Goal: Task Accomplishment & Management: Manage account settings

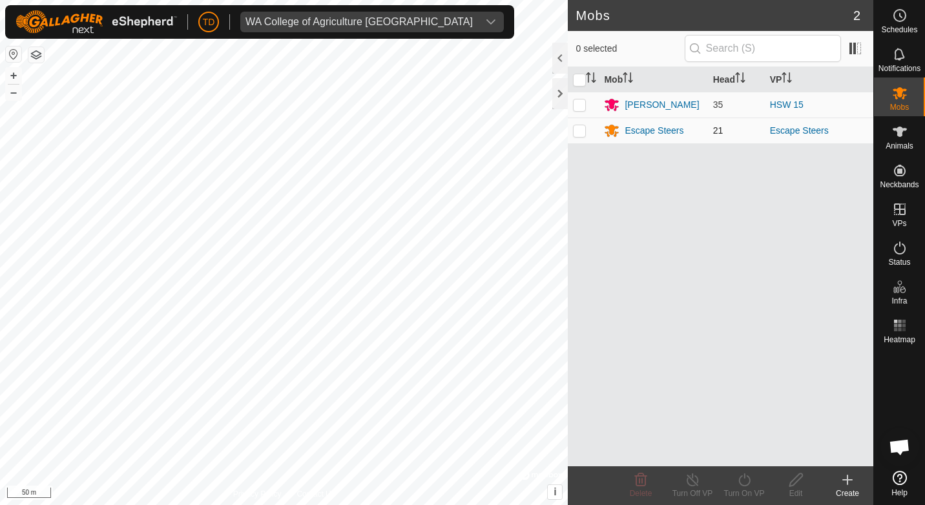
click at [580, 130] on p-checkbox at bounding box center [579, 130] width 13 height 10
checkbox input "true"
click at [646, 132] on div "Escape Steers" at bounding box center [653, 131] width 59 height 14
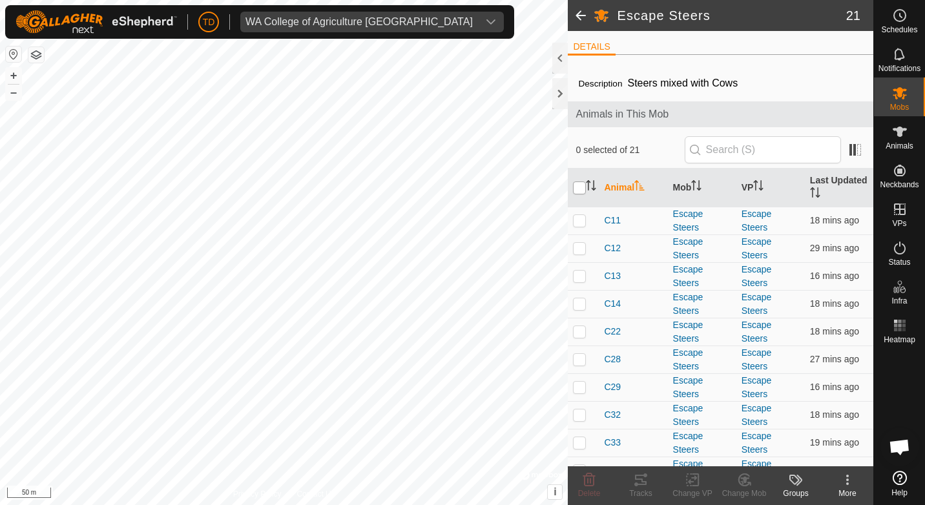
click at [579, 185] on input "checkbox" at bounding box center [579, 187] width 13 height 13
checkbox input "true"
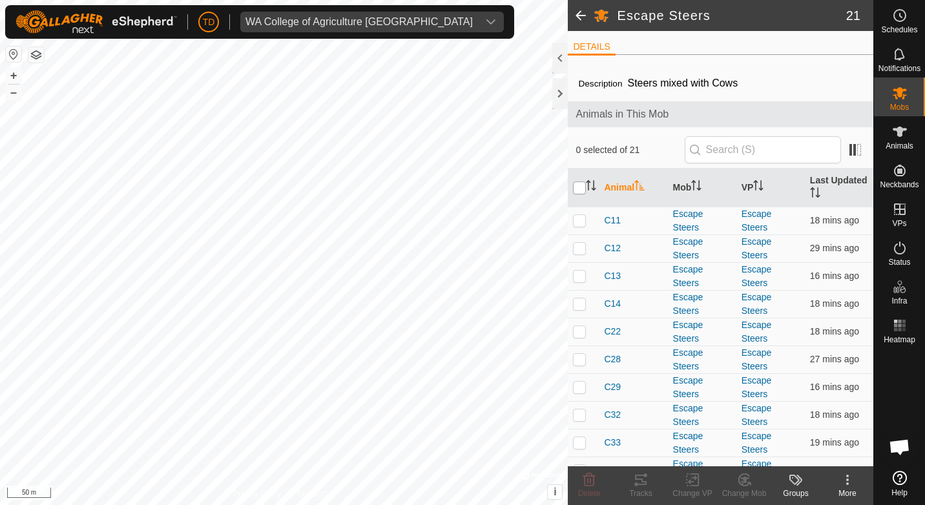
checkbox input "true"
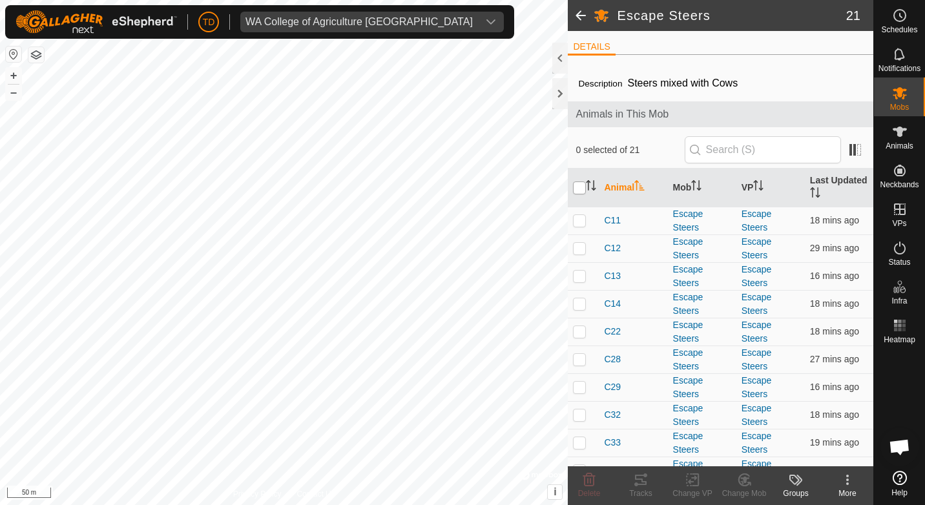
checkbox input "true"
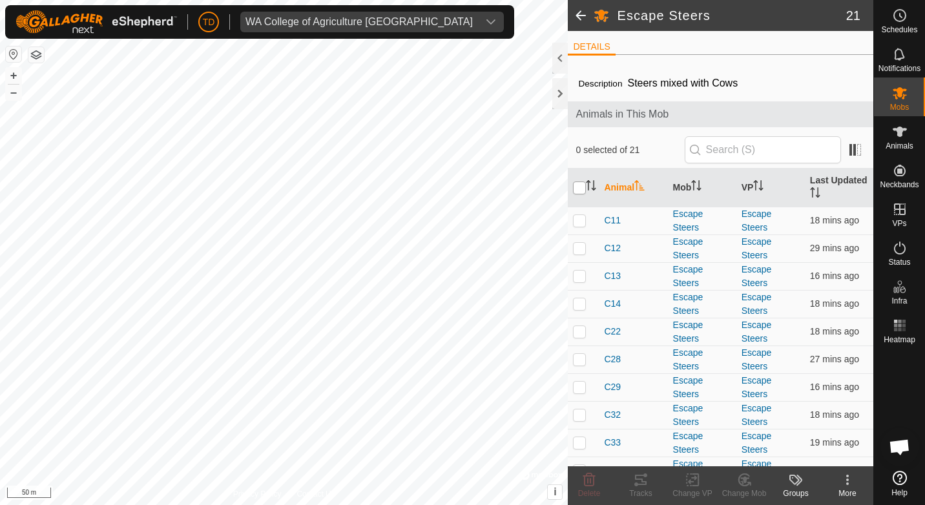
checkbox input "true"
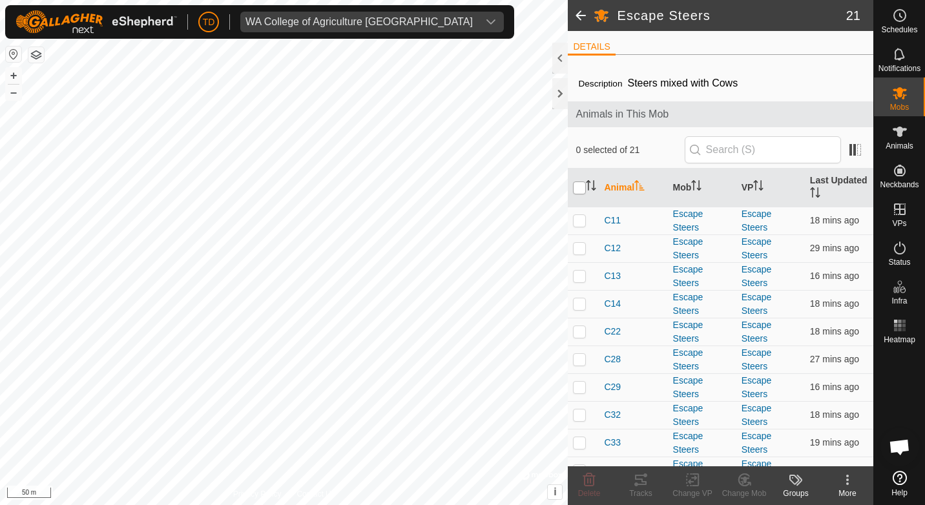
checkbox input "true"
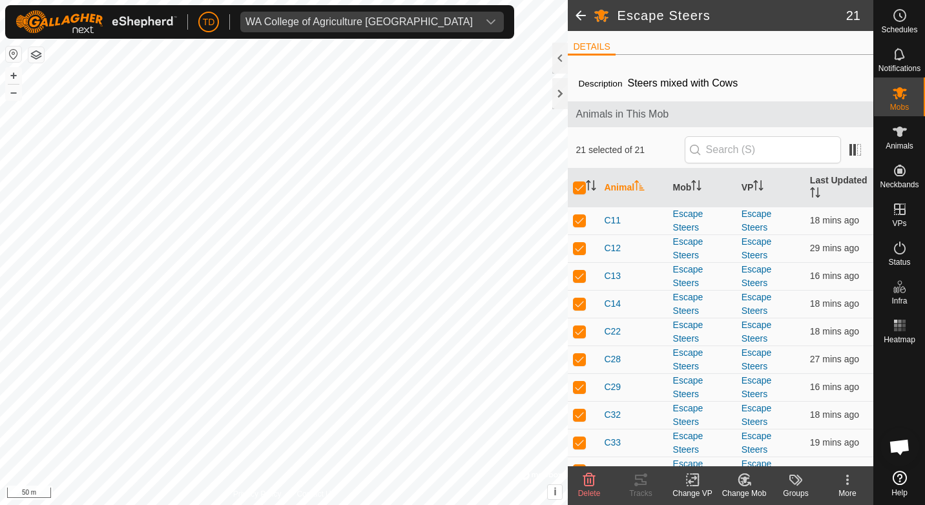
click at [746, 483] on icon at bounding box center [744, 479] width 16 height 15
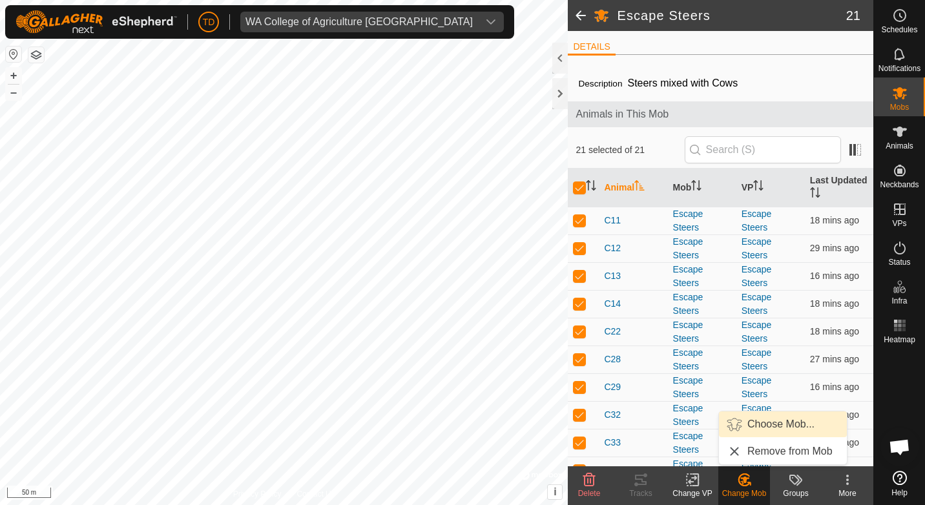
click at [772, 420] on link "Choose Mob..." at bounding box center [783, 424] width 128 height 26
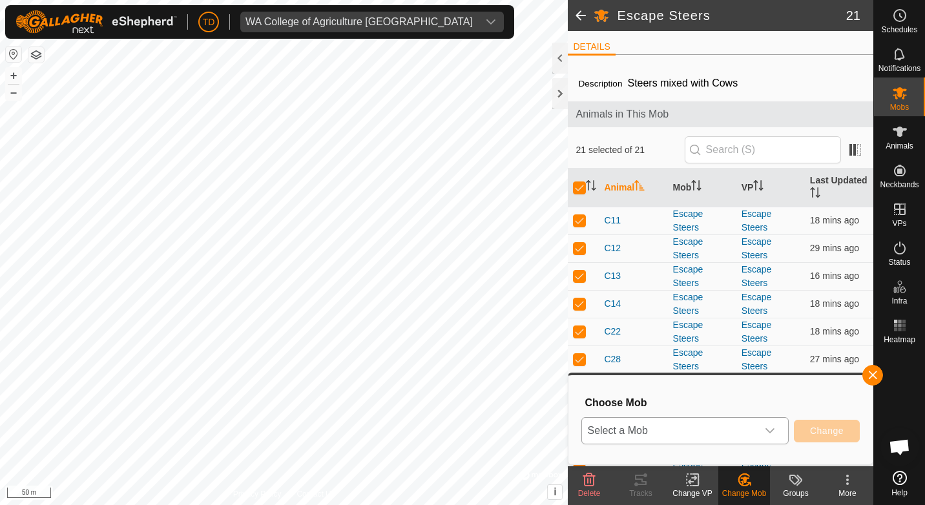
click at [773, 429] on icon "dropdown trigger" at bounding box center [769, 430] width 9 height 5
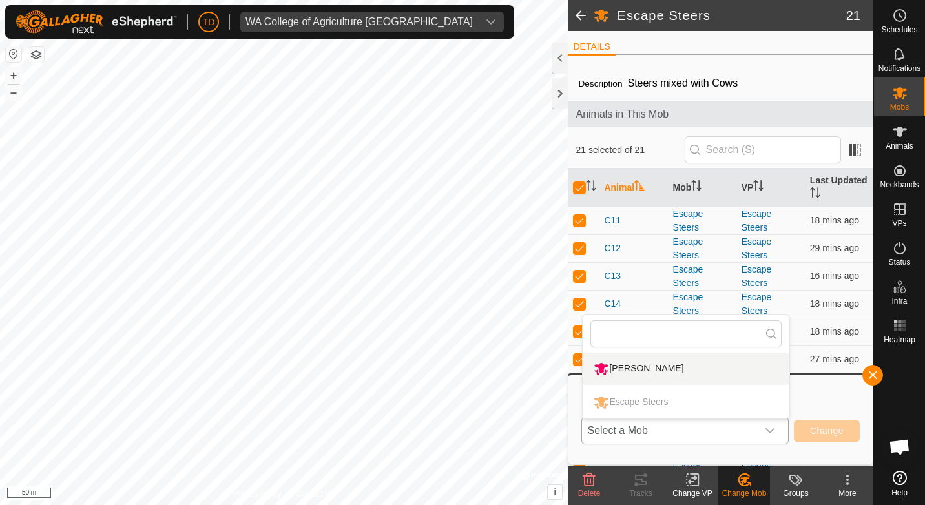
click at [666, 366] on li "[PERSON_NAME]" at bounding box center [685, 369] width 207 height 32
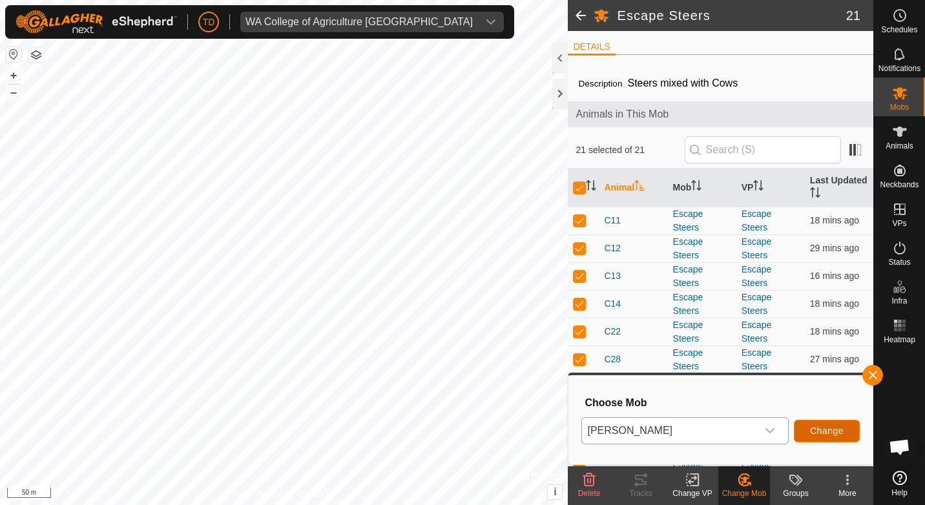
click at [824, 431] on span "Change" at bounding box center [827, 430] width 34 height 10
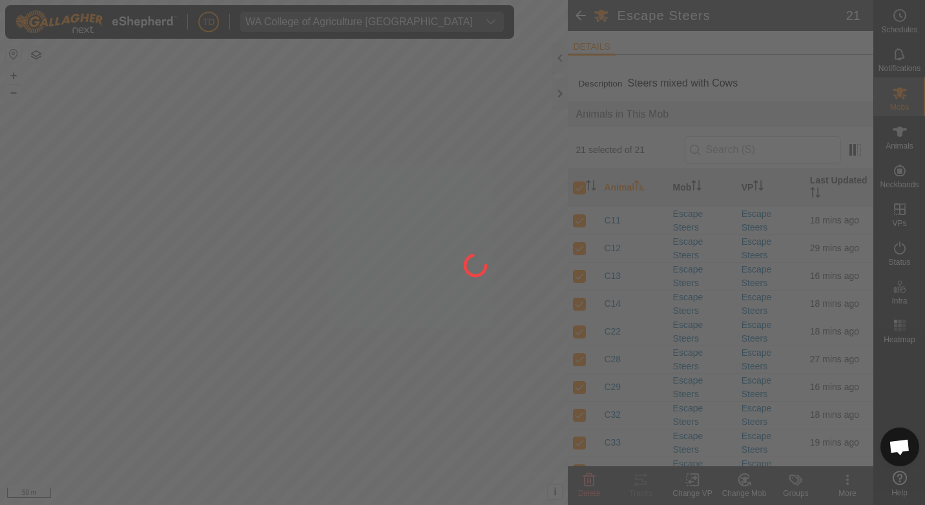
checkbox input "false"
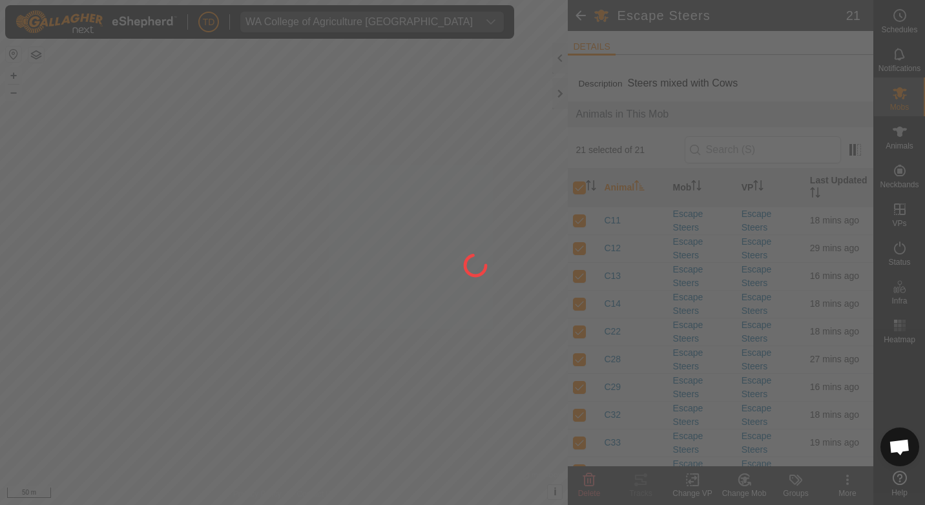
checkbox input "false"
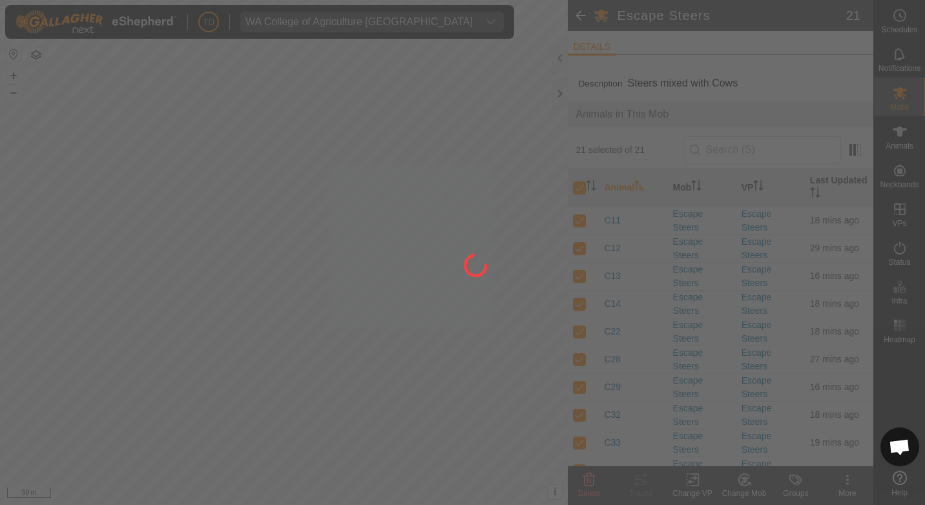
checkbox input "false"
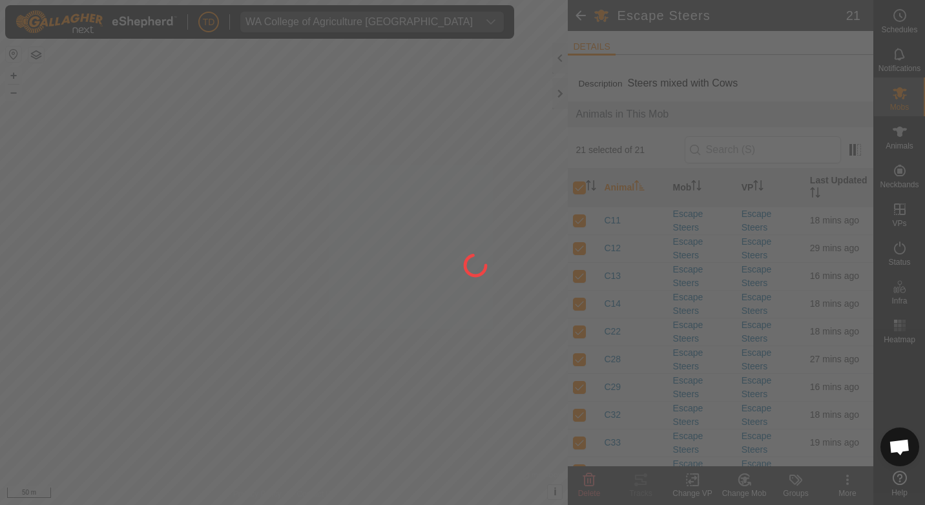
checkbox input "false"
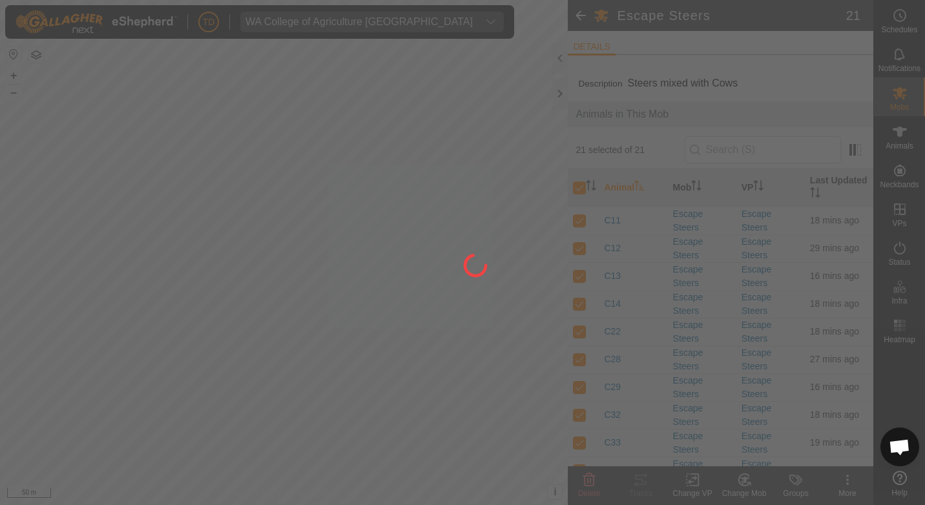
checkbox input "false"
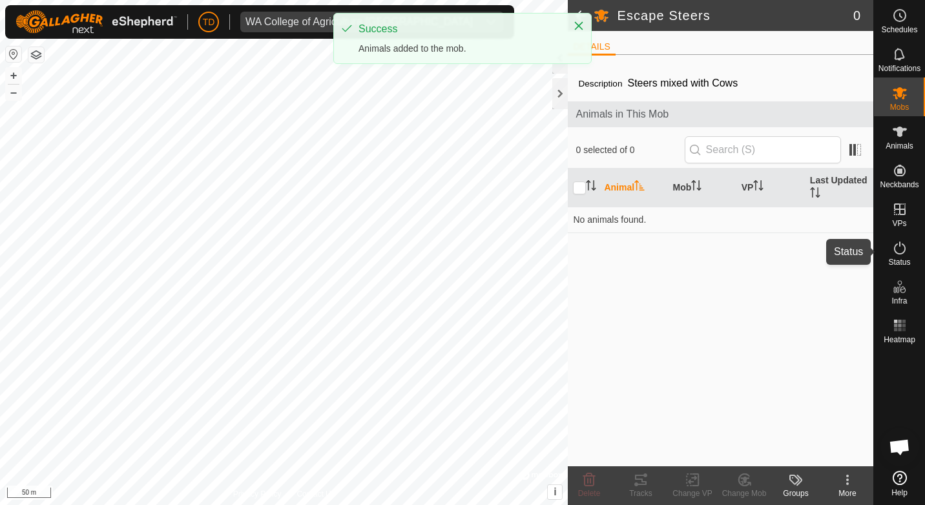
click at [897, 256] on es-activation-svg-icon at bounding box center [899, 248] width 23 height 21
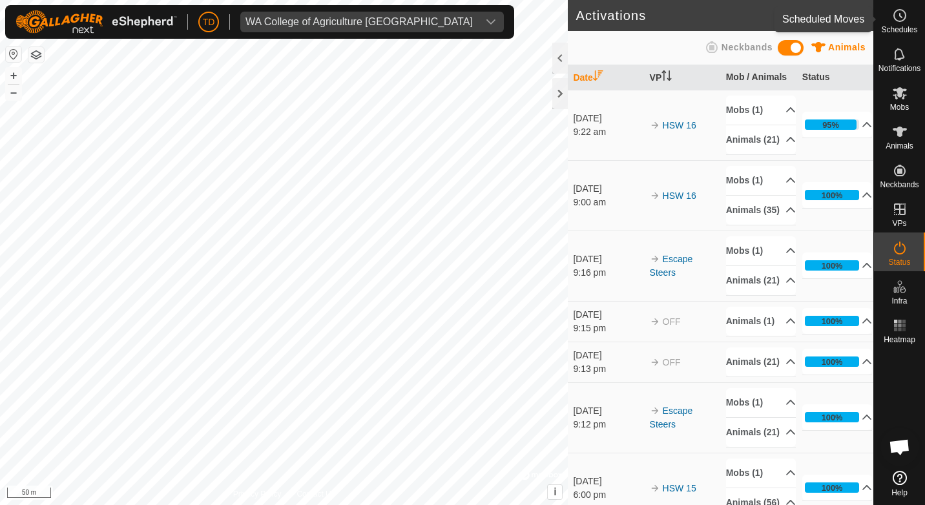
click at [901, 24] on es-schedule-vp-svg-icon at bounding box center [899, 15] width 23 height 21
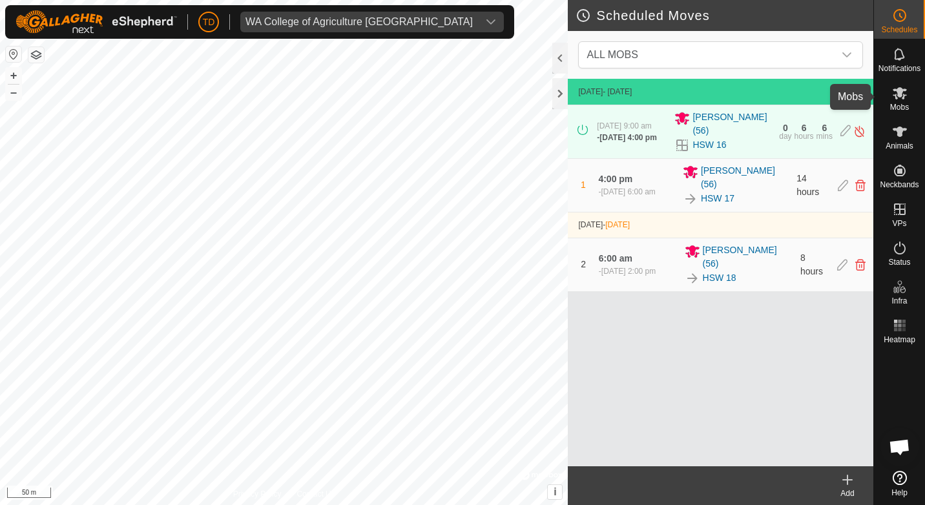
click at [898, 88] on icon at bounding box center [899, 93] width 14 height 12
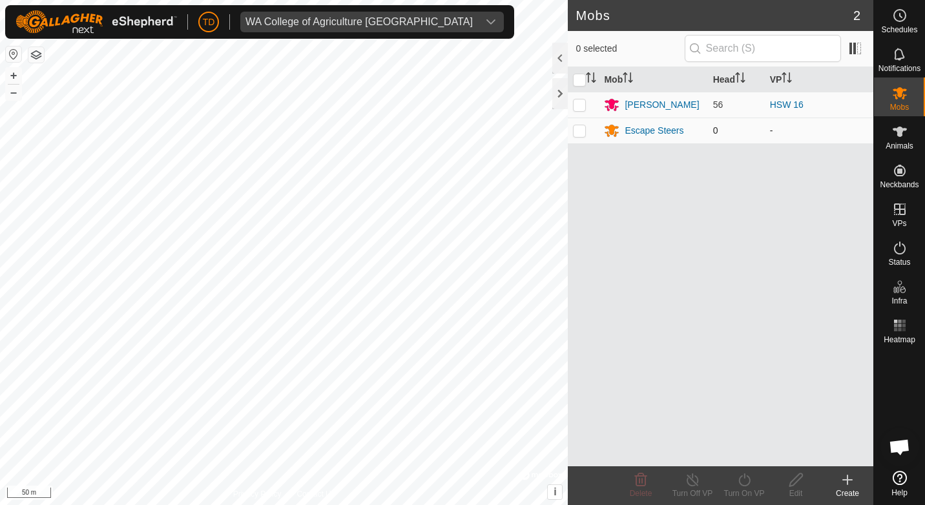
click at [581, 128] on p-checkbox at bounding box center [579, 130] width 13 height 10
checkbox input "true"
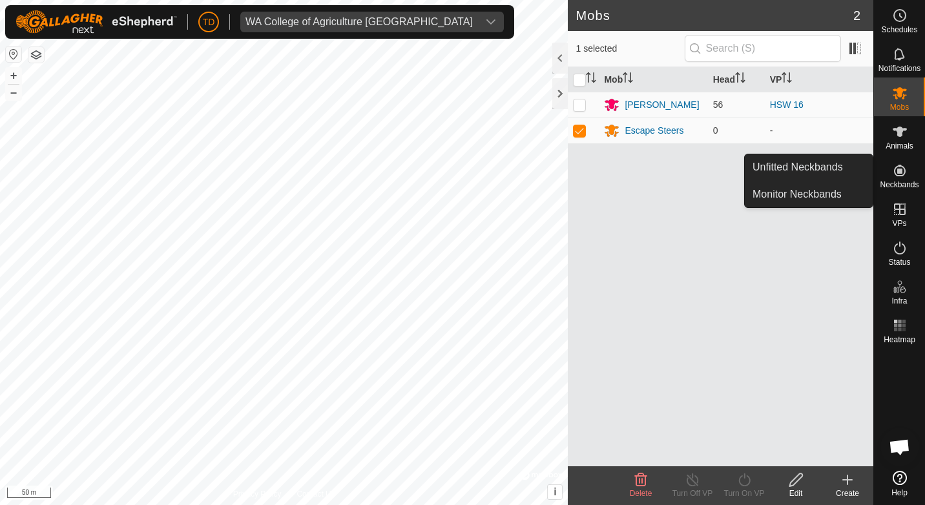
click at [902, 169] on icon at bounding box center [899, 170] width 15 height 15
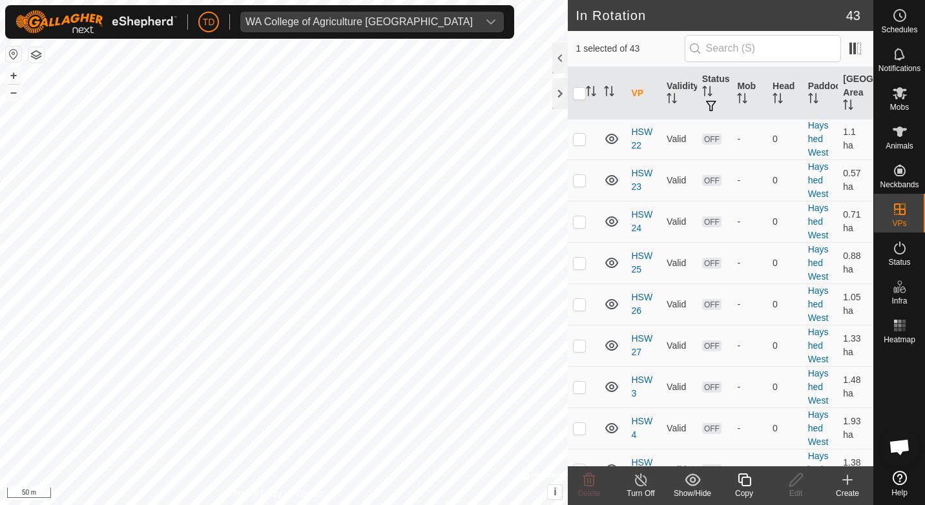
scroll to position [1325, 0]
